Goal: Task Accomplishment & Management: Complete application form

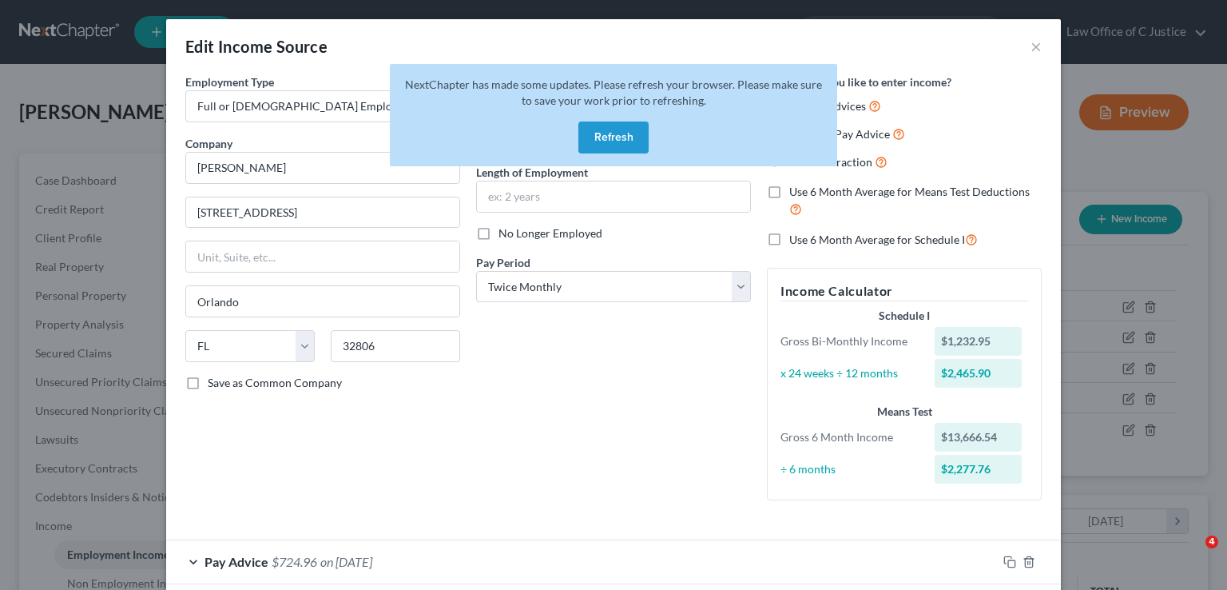
select select "0"
select select "9"
select select "1"
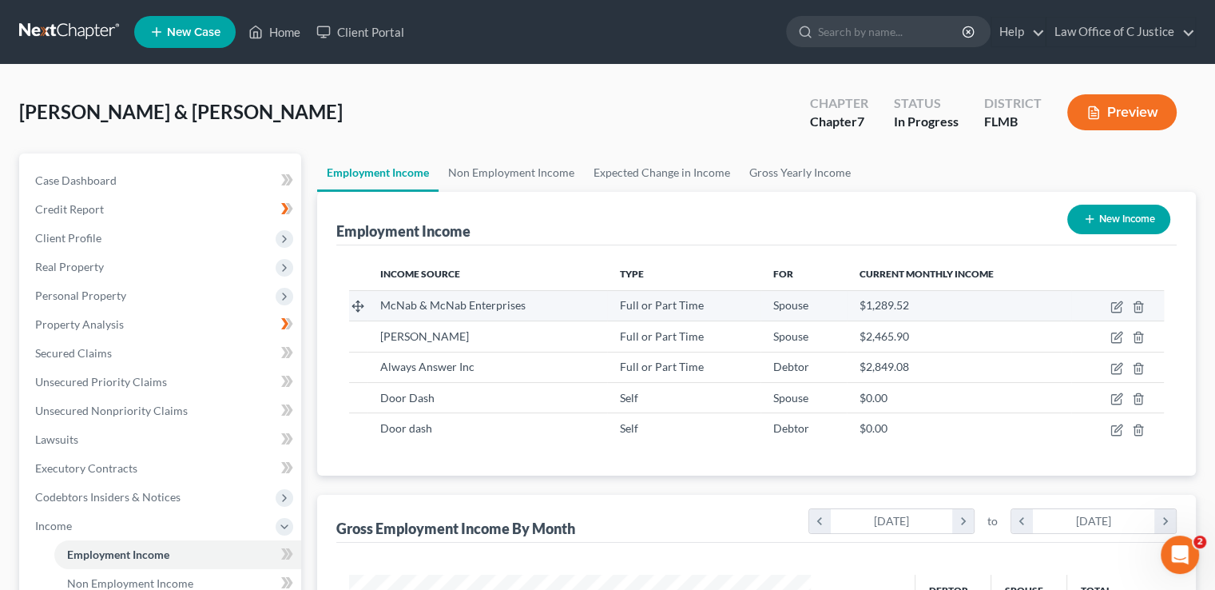
click at [522, 307] on span "McNab & McNab Enterprises" at bounding box center [452, 305] width 145 height 14
click at [1112, 304] on icon "button" at bounding box center [1117, 306] width 13 height 13
select select "0"
select select "9"
select select "1"
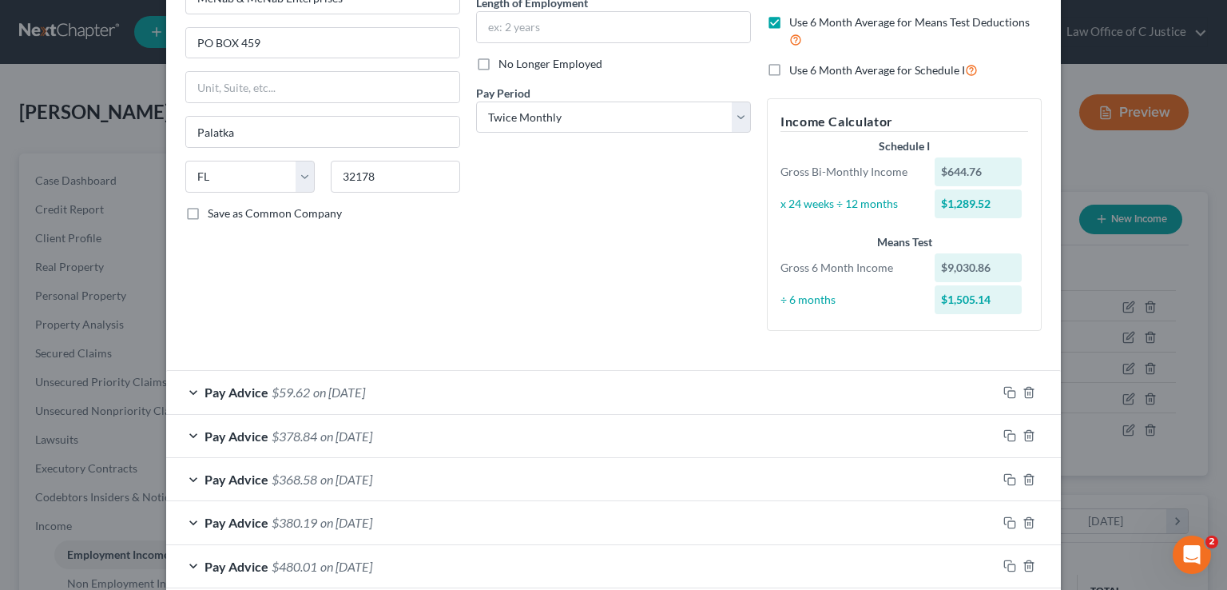
scroll to position [177, 0]
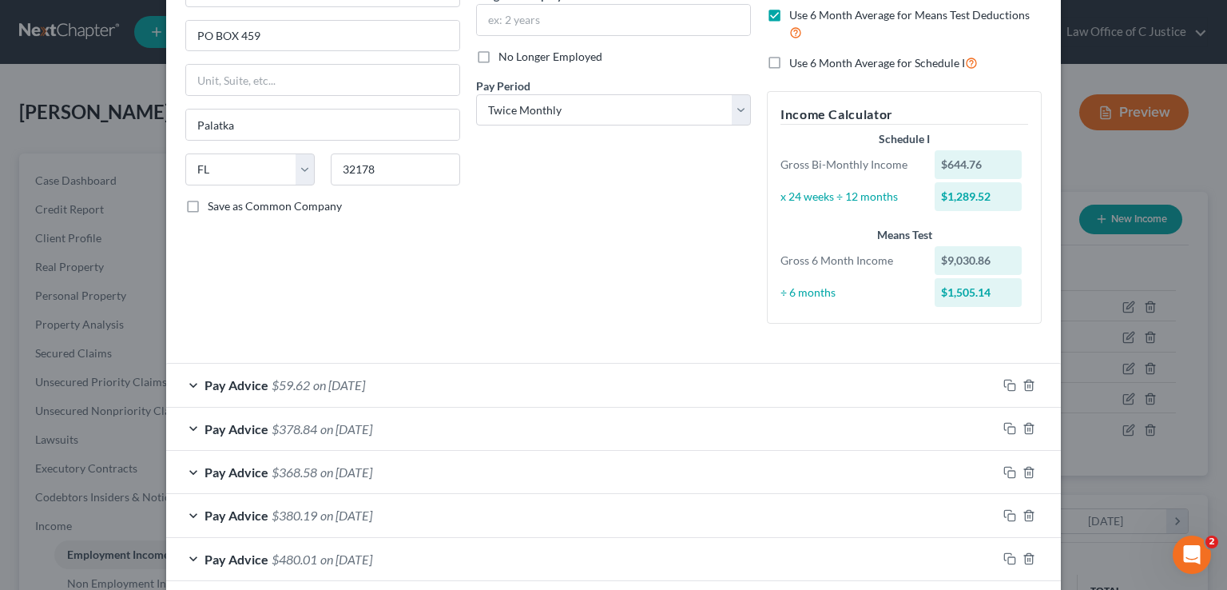
click at [900, 393] on div "Pay Advice $59.62 on [DATE]" at bounding box center [581, 385] width 831 height 42
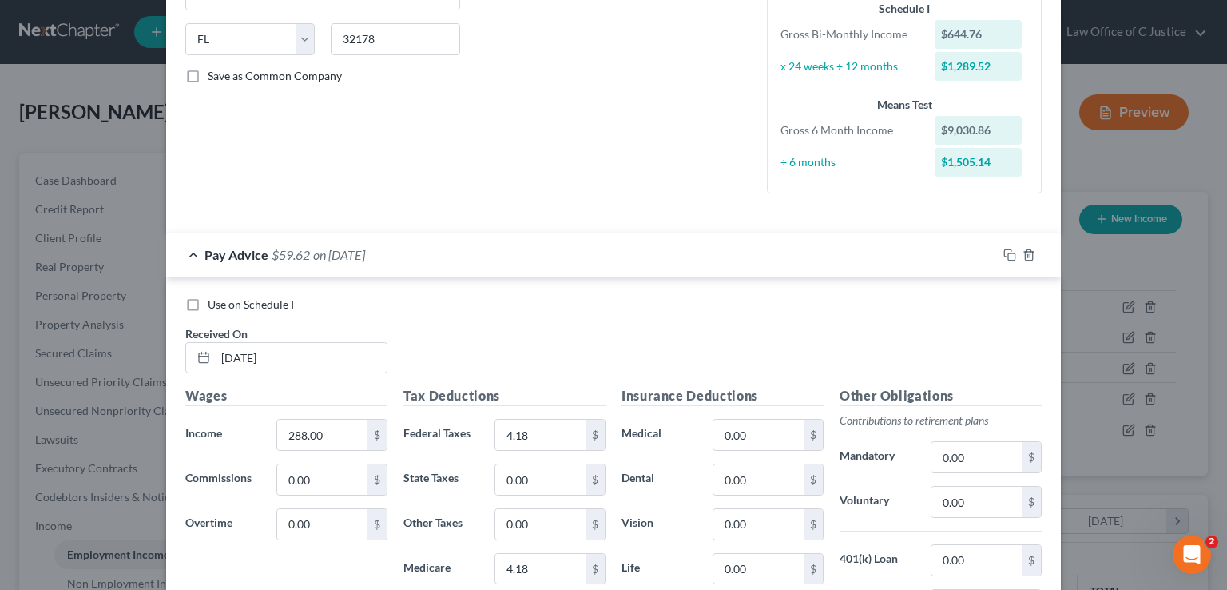
scroll to position [358, 0]
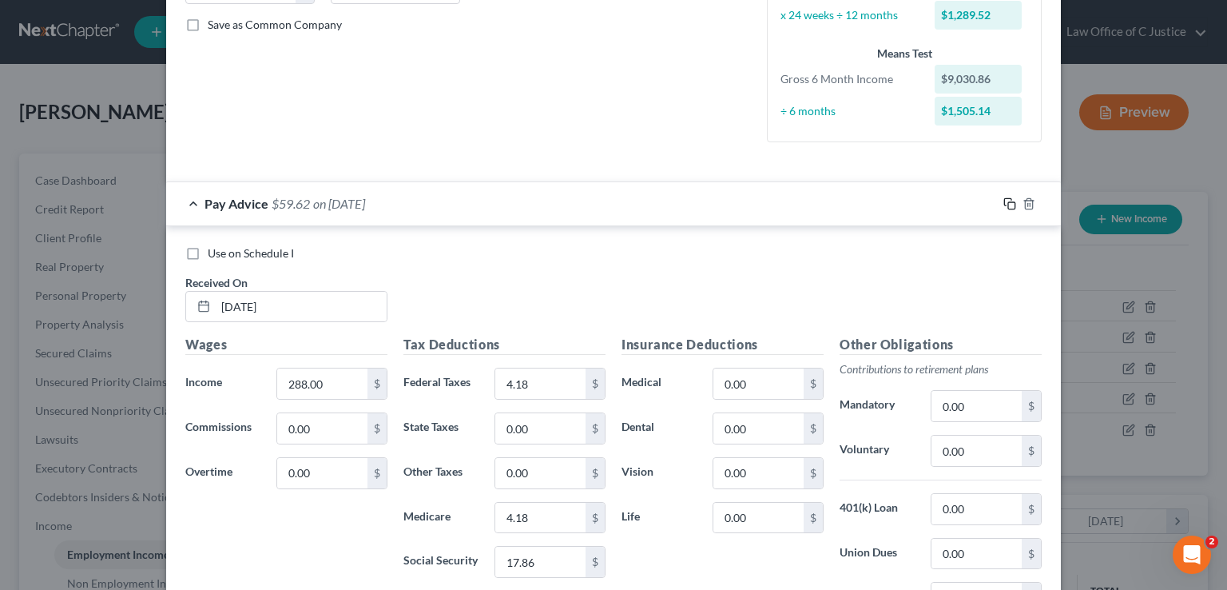
click at [1004, 205] on icon "button" at bounding box center [1010, 203] width 13 height 13
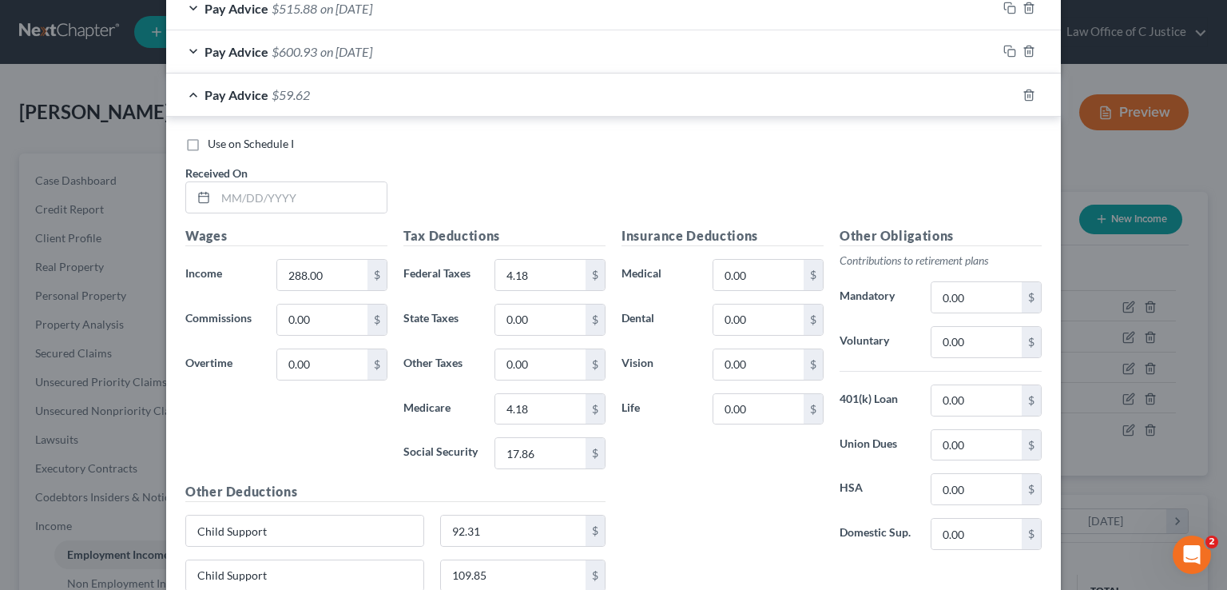
scroll to position [992, 0]
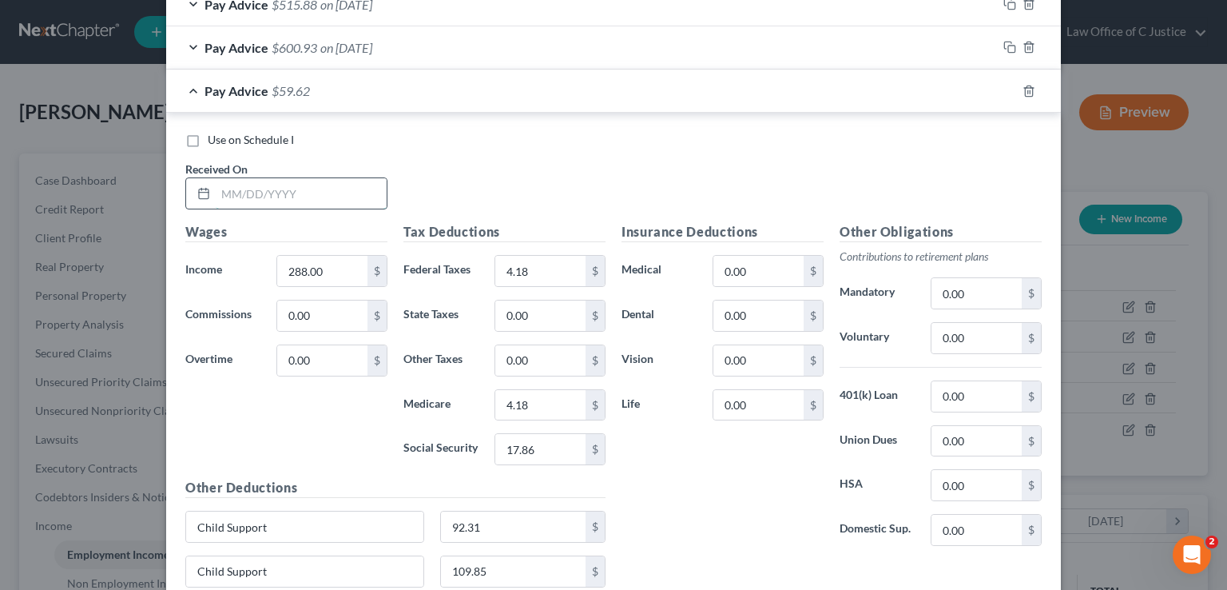
click at [265, 194] on input "text" at bounding box center [301, 193] width 171 height 30
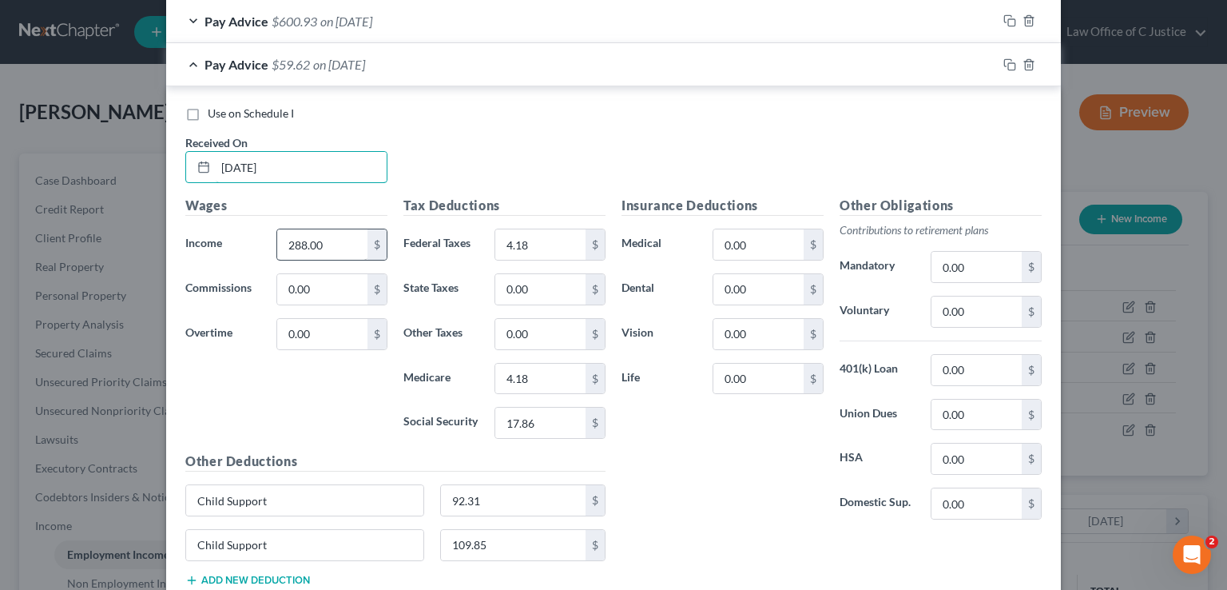
scroll to position [1020, 0]
type input "08/11/2025"
click at [320, 234] on input "288.00" at bounding box center [322, 243] width 90 height 30
type input "372.24"
click at [500, 234] on input "4.18" at bounding box center [540, 243] width 90 height 30
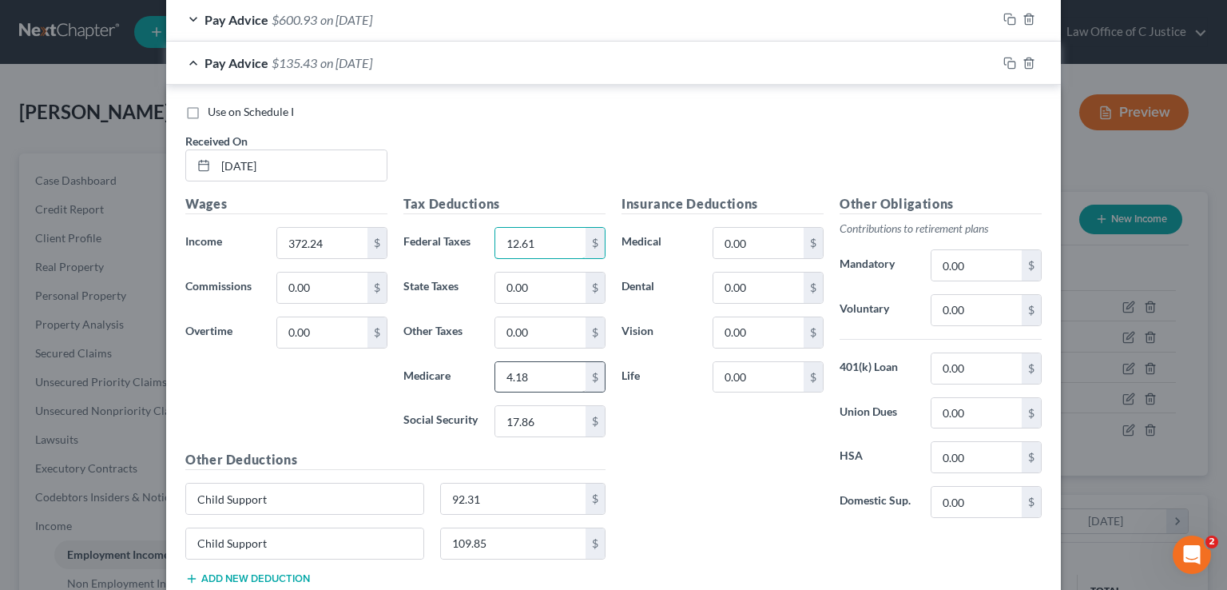
type input "12.61"
click at [531, 371] on input "4.18" at bounding box center [540, 377] width 90 height 30
type input "5.40"
click at [529, 410] on input "17.86" at bounding box center [540, 421] width 90 height 30
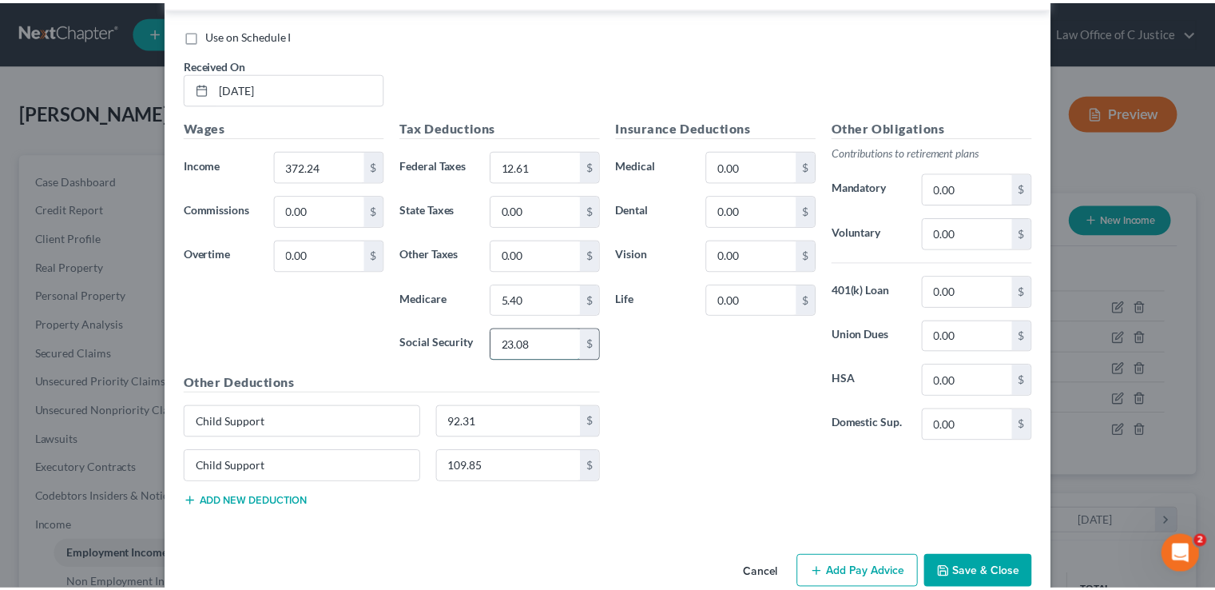
scroll to position [1122, 0]
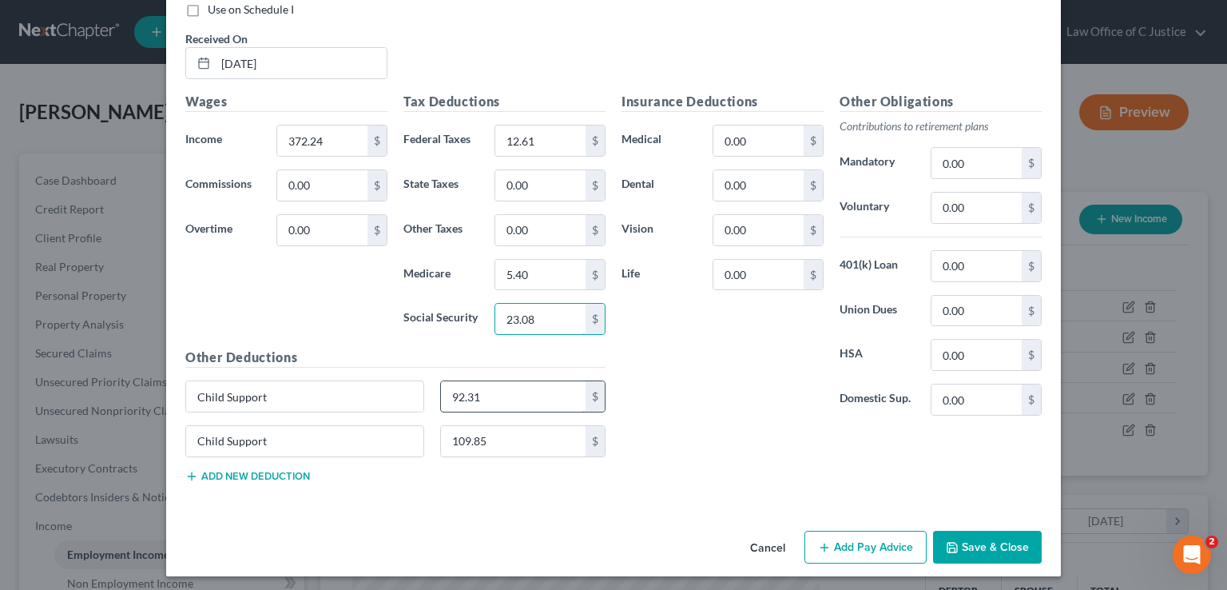
type input "23.08"
click at [515, 386] on input "92.31" at bounding box center [513, 396] width 145 height 30
type input "55.73"
click at [524, 448] on input "109.85" at bounding box center [513, 441] width 145 height 30
click at [547, 470] on div "Other Deductions Child Support 55.73 $ Child Support 109.85 $ Add new deduction" at bounding box center [395, 422] width 436 height 148
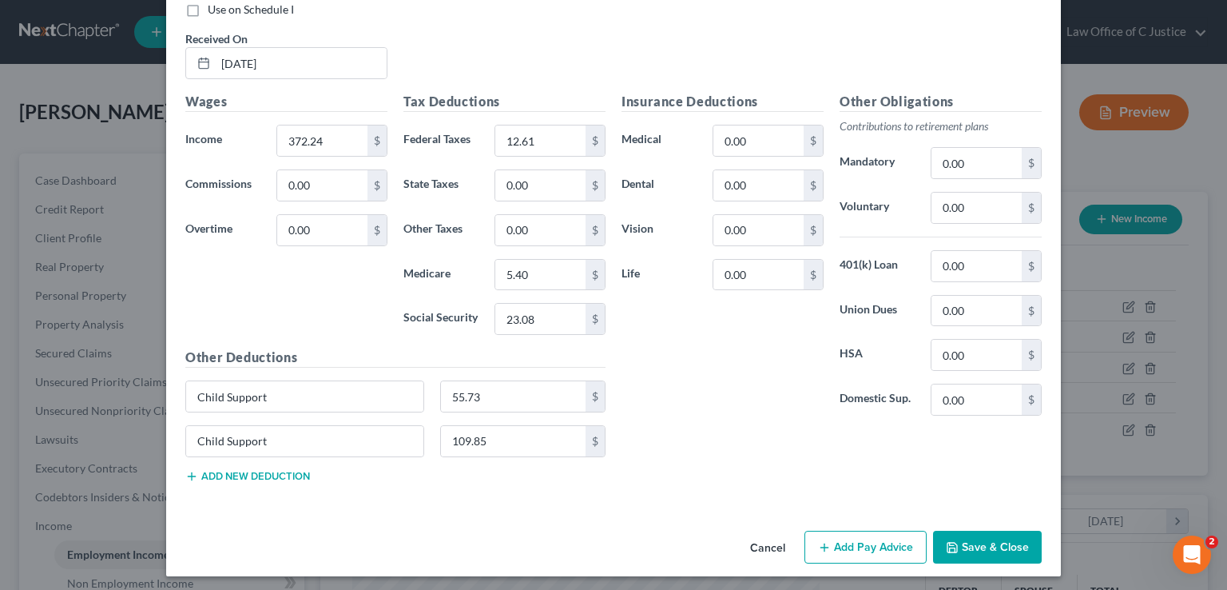
click at [1020, 531] on button "Save & Close" at bounding box center [987, 548] width 109 height 34
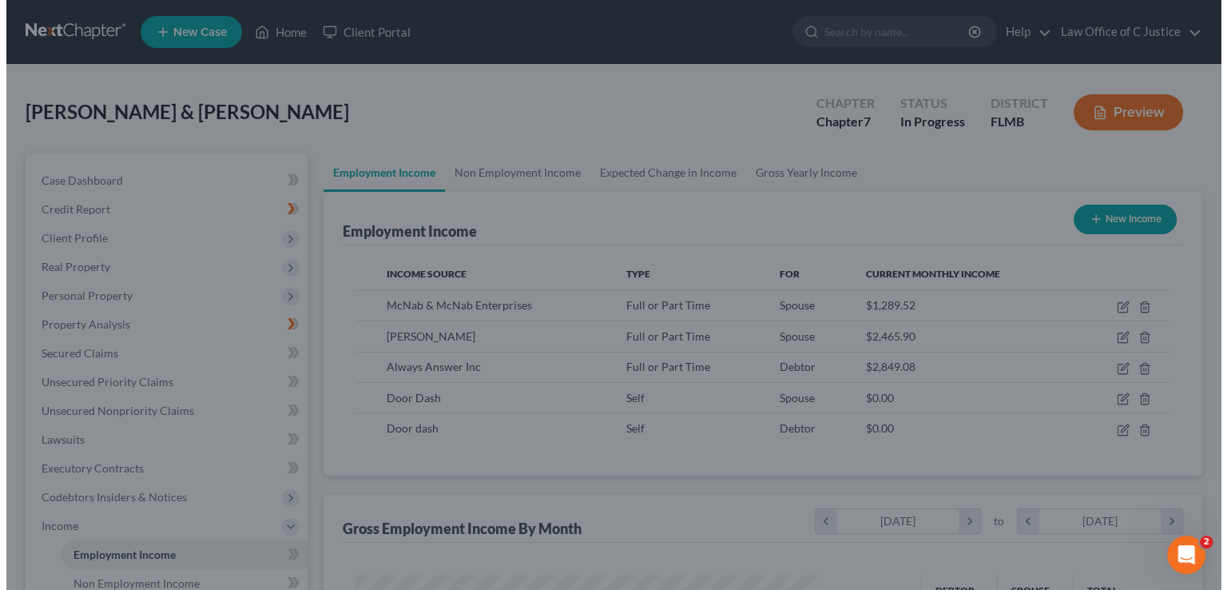
scroll to position [798846, 798637]
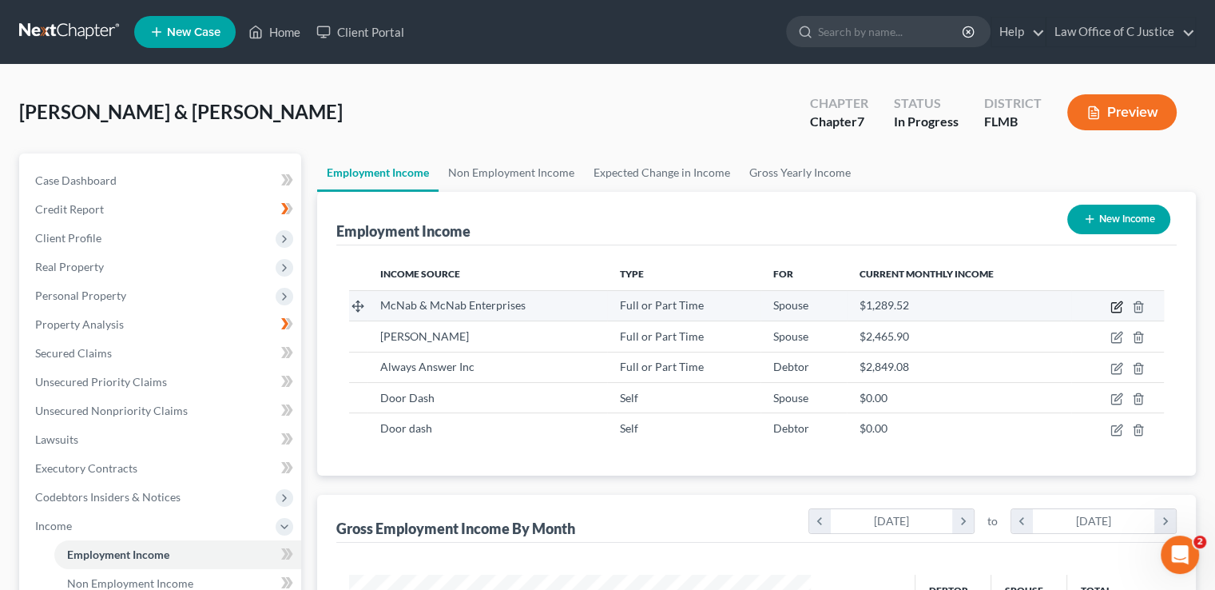
click at [1115, 300] on icon "button" at bounding box center [1117, 306] width 13 height 13
select select "0"
select select "9"
select select "1"
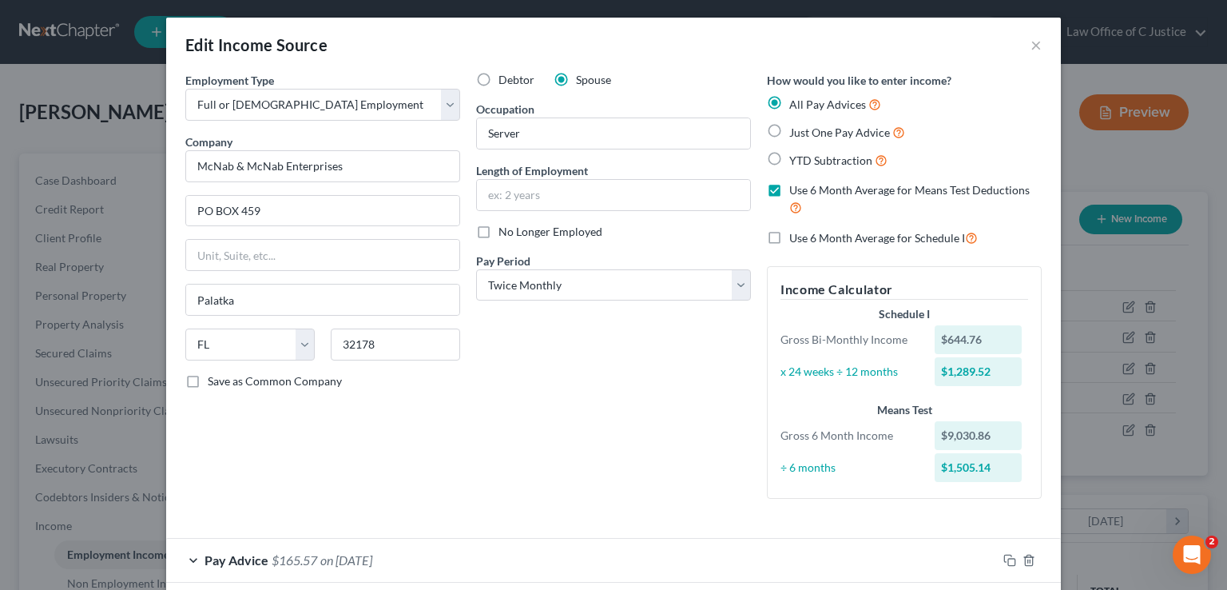
scroll to position [0, 0]
